Goal: Task Accomplishment & Management: Complete application form

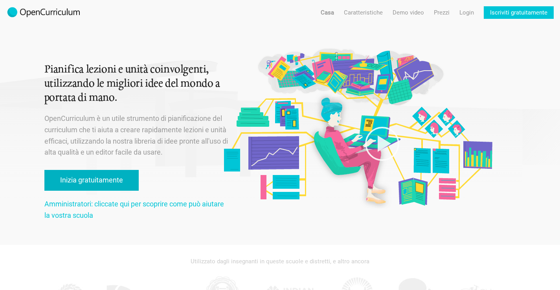
click at [119, 182] on font "Inizia gratuitamente" at bounding box center [91, 180] width 63 height 8
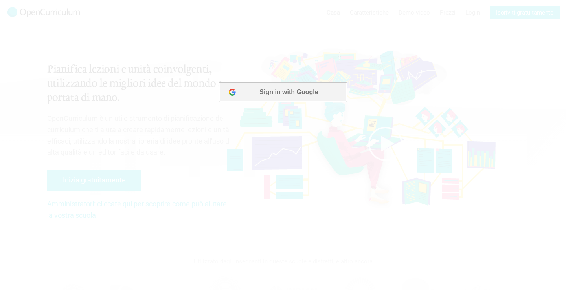
click at [289, 93] on button "Sign in with Google" at bounding box center [283, 93] width 128 height 20
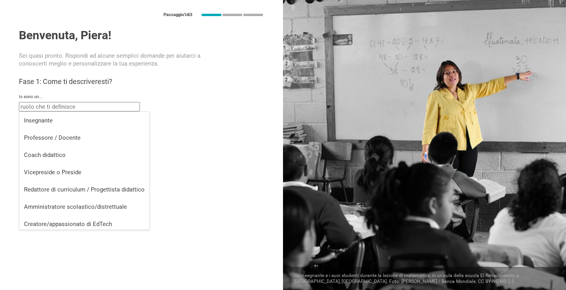
click at [112, 108] on input "text" at bounding box center [79, 106] width 121 height 9
click at [111, 123] on div "Insegnante" at bounding box center [84, 121] width 121 height 8
type input "Teacher"
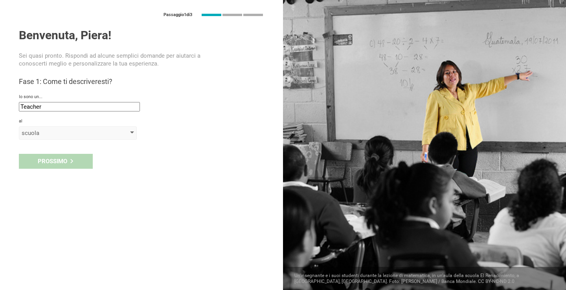
click at [116, 132] on div "scuola" at bounding box center [78, 133] width 118 height 13
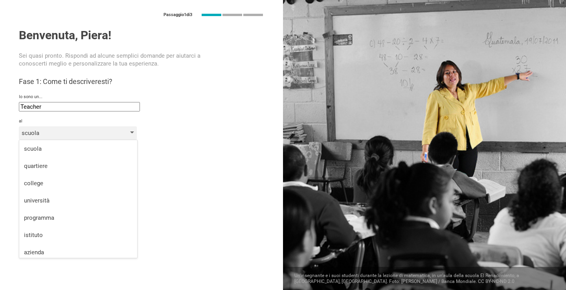
click at [116, 132] on div "scuola" at bounding box center [78, 133] width 118 height 13
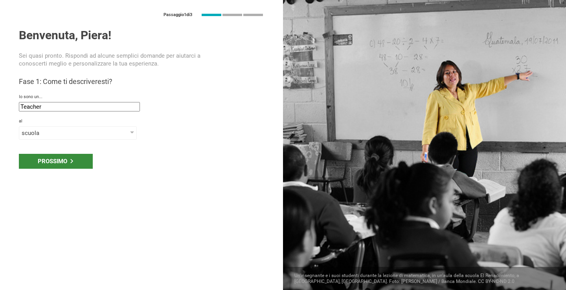
click at [72, 159] on div "Prossimo" at bounding box center [56, 161] width 74 height 15
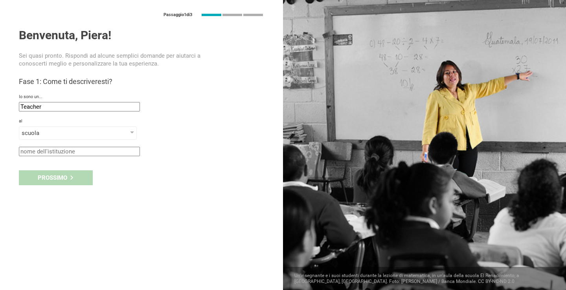
click at [123, 153] on input "text" at bounding box center [79, 151] width 121 height 9
type input "IC Giotto Cipolla"
click at [77, 179] on div "Prossimo" at bounding box center [56, 178] width 74 height 15
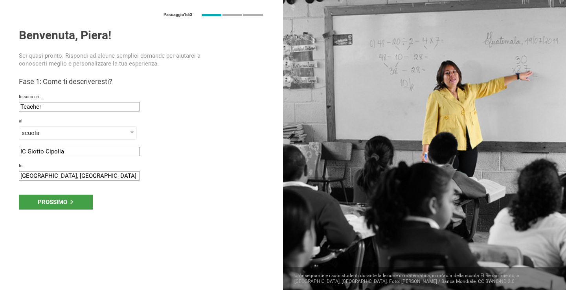
click at [82, 177] on input "[GEOGRAPHIC_DATA], [GEOGRAPHIC_DATA]" at bounding box center [79, 175] width 121 height 9
type input "A"
type input "[GEOGRAPHIC_DATA]- [GEOGRAPHIC_DATA]"
click at [59, 203] on font "Prossimo" at bounding box center [52, 202] width 29 height 7
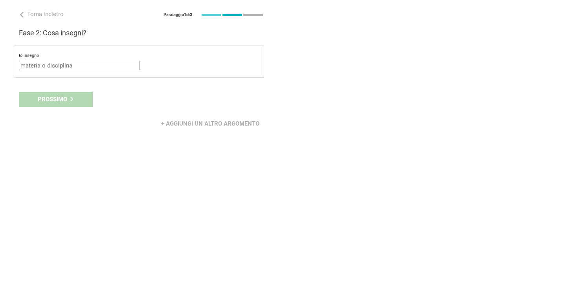
click at [115, 70] on input "text" at bounding box center [79, 65] width 121 height 9
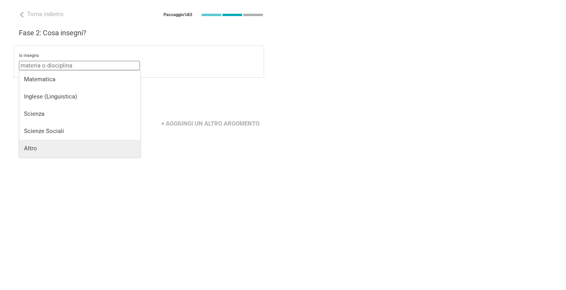
click at [50, 146] on div "Altro" at bounding box center [80, 149] width 112 height 8
type input "Other"
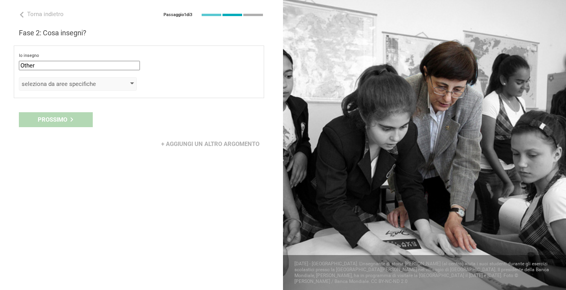
click at [121, 81] on div "seleziona da aree specifiche" at bounding box center [78, 83] width 118 height 13
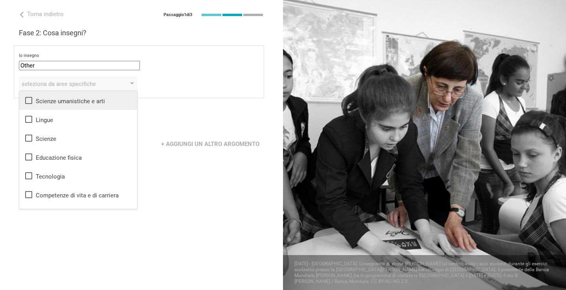
click at [88, 101] on font "Scienze umanistiche e arti" at bounding box center [70, 101] width 69 height 7
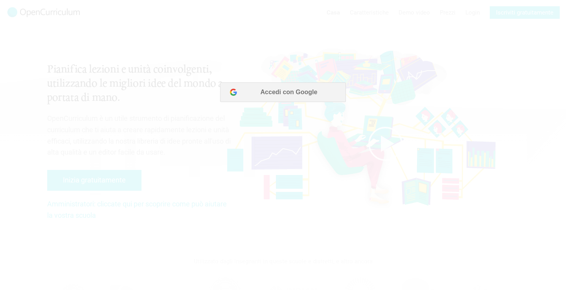
click at [423, 145] on div at bounding box center [283, 145] width 566 height 290
click at [299, 92] on div at bounding box center [283, 145] width 566 height 290
click at [348, 123] on div at bounding box center [283, 145] width 566 height 290
click at [385, 129] on div at bounding box center [283, 145] width 566 height 290
